Goal: Transaction & Acquisition: Purchase product/service

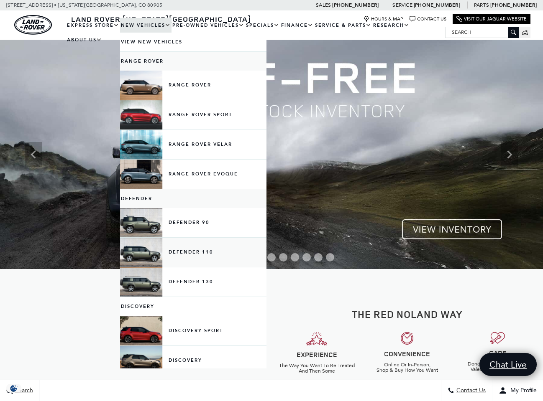
click at [174, 261] on link "Defender 110" at bounding box center [193, 252] width 146 height 29
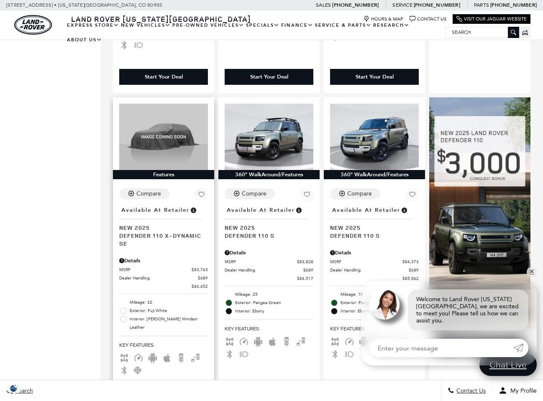
scroll to position [449, 0]
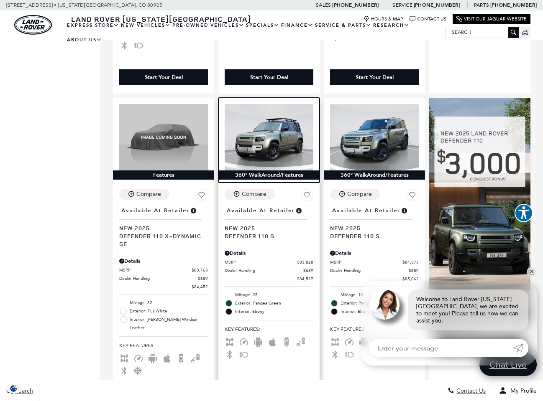
click at [275, 119] on img at bounding box center [269, 137] width 89 height 66
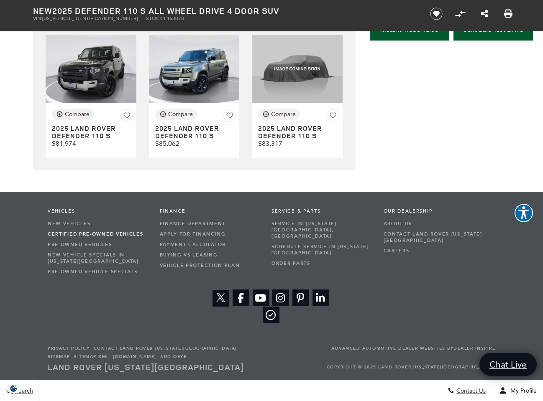
scroll to position [2411, 0]
click at [190, 103] on img at bounding box center [194, 69] width 91 height 68
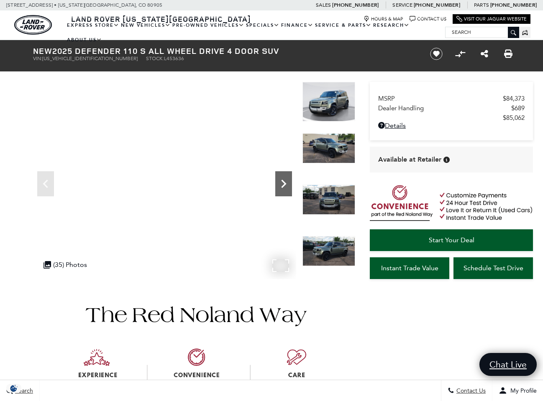
click at [284, 182] on icon "Next" at bounding box center [283, 184] width 17 height 17
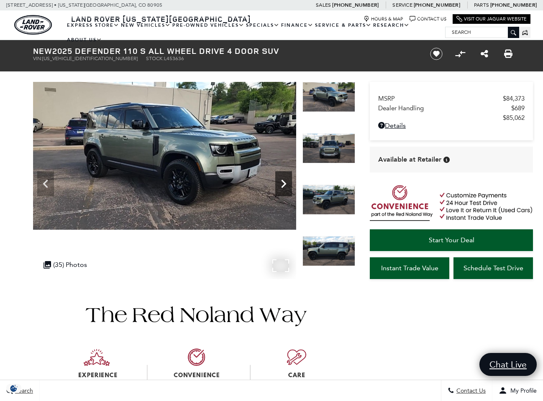
click at [284, 182] on icon "Next" at bounding box center [283, 184] width 17 height 17
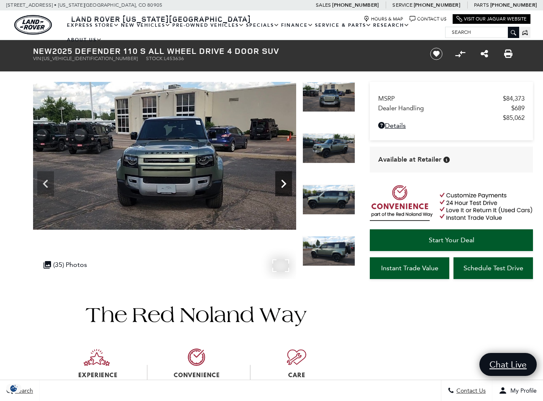
click at [284, 182] on icon "Next" at bounding box center [283, 184] width 17 height 17
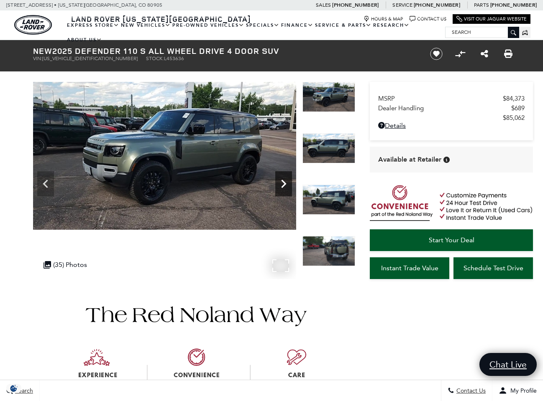
click at [284, 182] on icon "Next" at bounding box center [283, 184] width 17 height 17
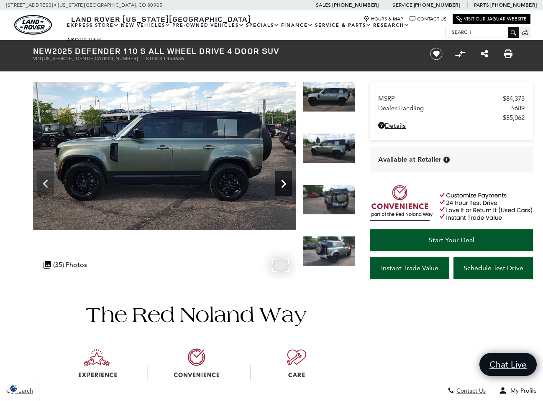
click at [284, 182] on icon "Next" at bounding box center [283, 184] width 17 height 17
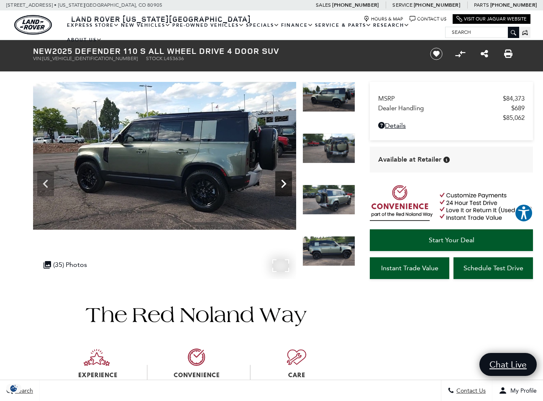
click at [284, 182] on icon "Next" at bounding box center [283, 184] width 17 height 17
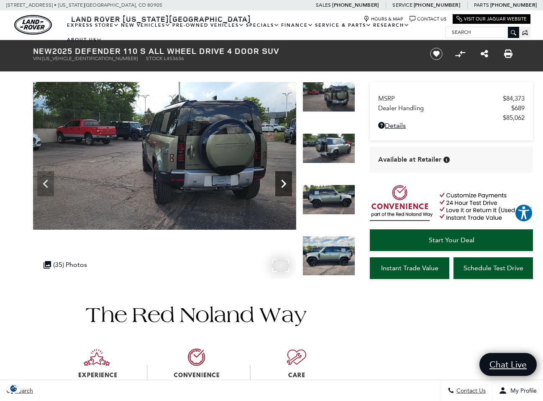
click at [284, 182] on icon "Next" at bounding box center [283, 184] width 17 height 17
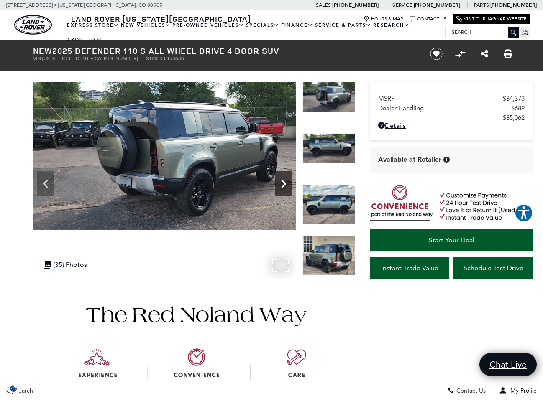
click at [284, 182] on icon "Next" at bounding box center [283, 184] width 17 height 17
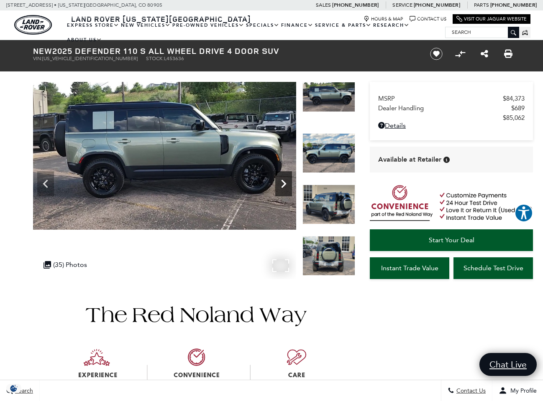
click at [284, 182] on icon "Next" at bounding box center [283, 184] width 17 height 17
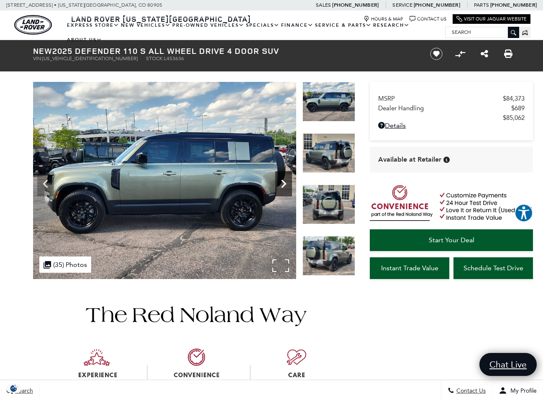
click at [284, 182] on icon "Next" at bounding box center [283, 184] width 17 height 17
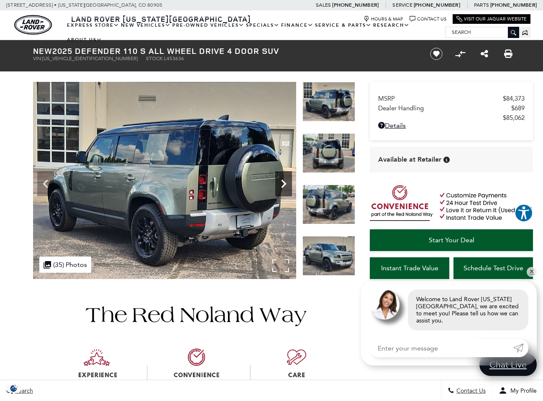
click at [284, 182] on icon "Next" at bounding box center [283, 184] width 17 height 17
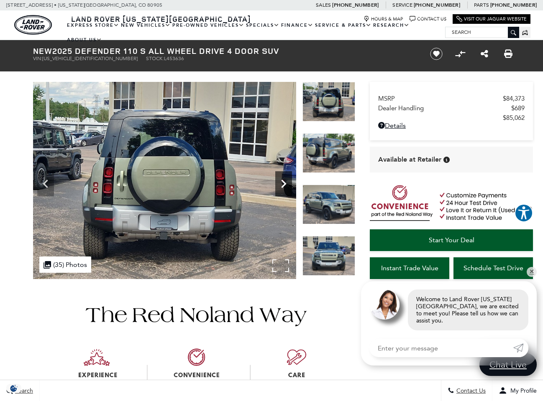
click at [284, 182] on icon "Next" at bounding box center [283, 184] width 17 height 17
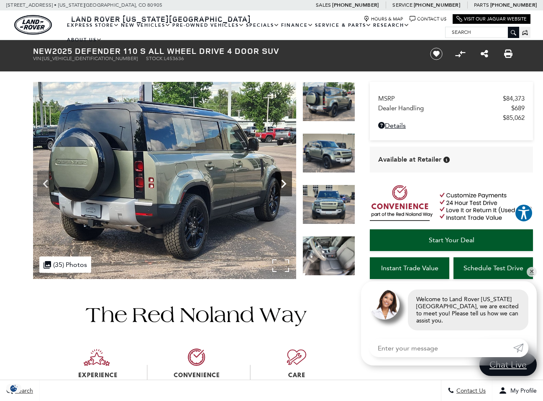
click at [284, 182] on icon "Next" at bounding box center [283, 184] width 17 height 17
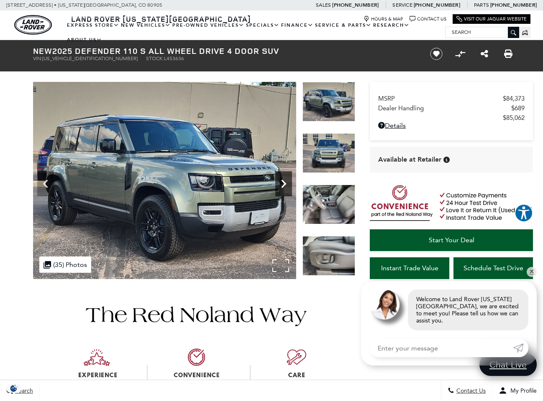
click at [284, 182] on icon "Next" at bounding box center [283, 184] width 17 height 17
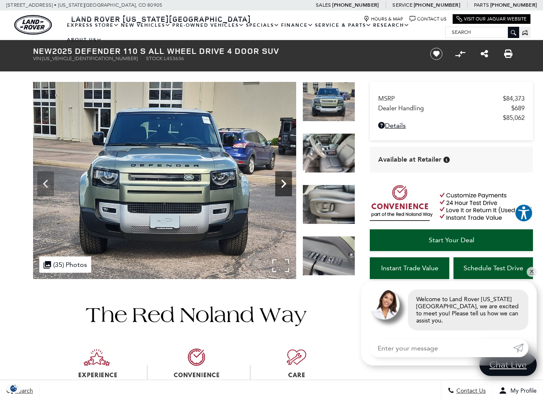
click at [284, 182] on icon "Next" at bounding box center [283, 184] width 17 height 17
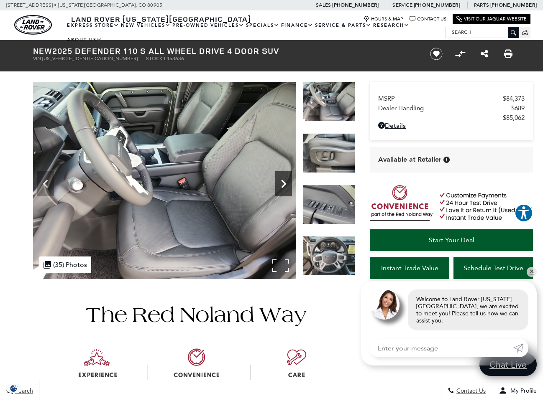
click at [284, 182] on icon "Next" at bounding box center [283, 184] width 17 height 17
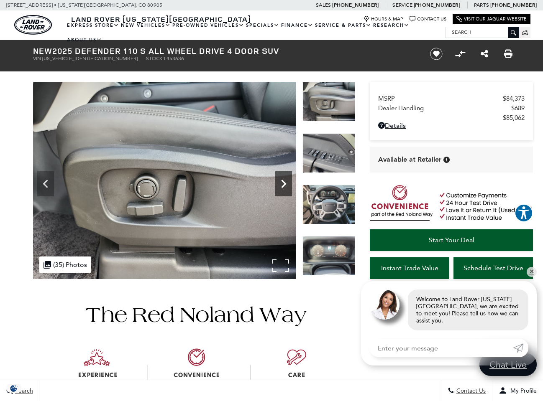
click at [284, 182] on icon "Next" at bounding box center [283, 184] width 17 height 17
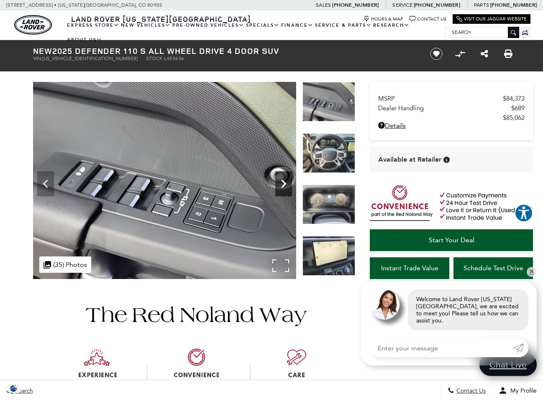
click at [284, 182] on icon "Next" at bounding box center [283, 184] width 17 height 17
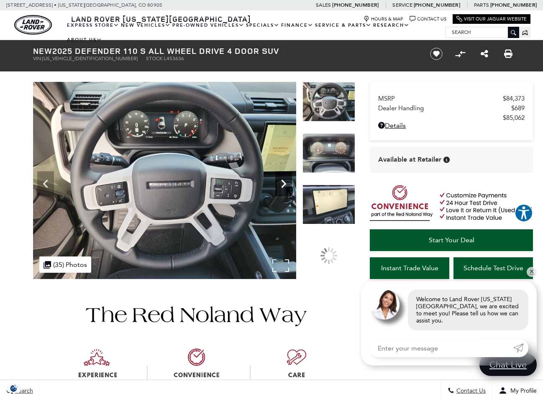
click at [284, 182] on icon "Next" at bounding box center [283, 184] width 17 height 17
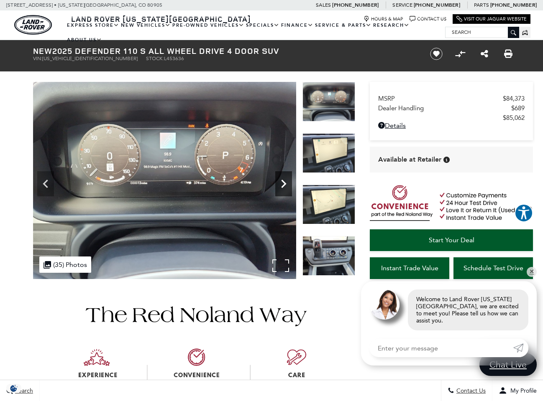
click at [284, 182] on icon "Next" at bounding box center [283, 184] width 17 height 17
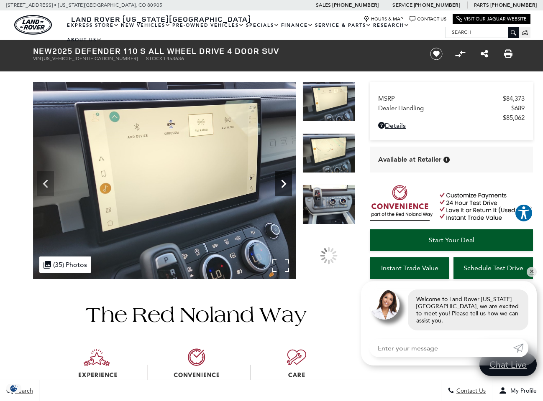
click at [284, 182] on icon "Next" at bounding box center [283, 184] width 17 height 17
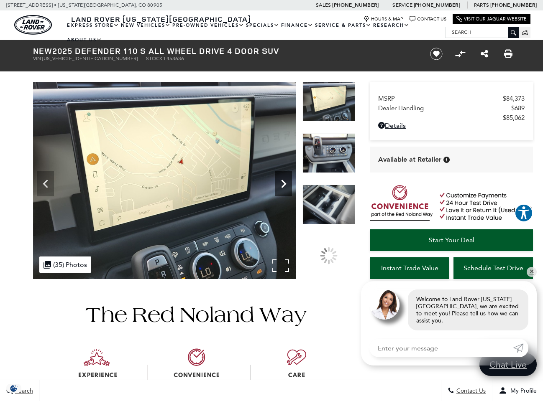
click at [284, 182] on icon "Next" at bounding box center [283, 184] width 17 height 17
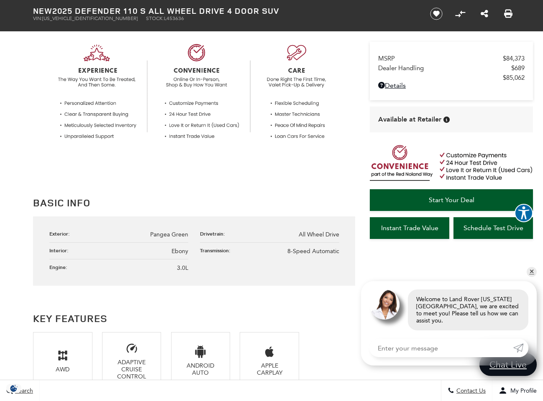
scroll to position [305, 0]
